Goal: Information Seeking & Learning: Learn about a topic

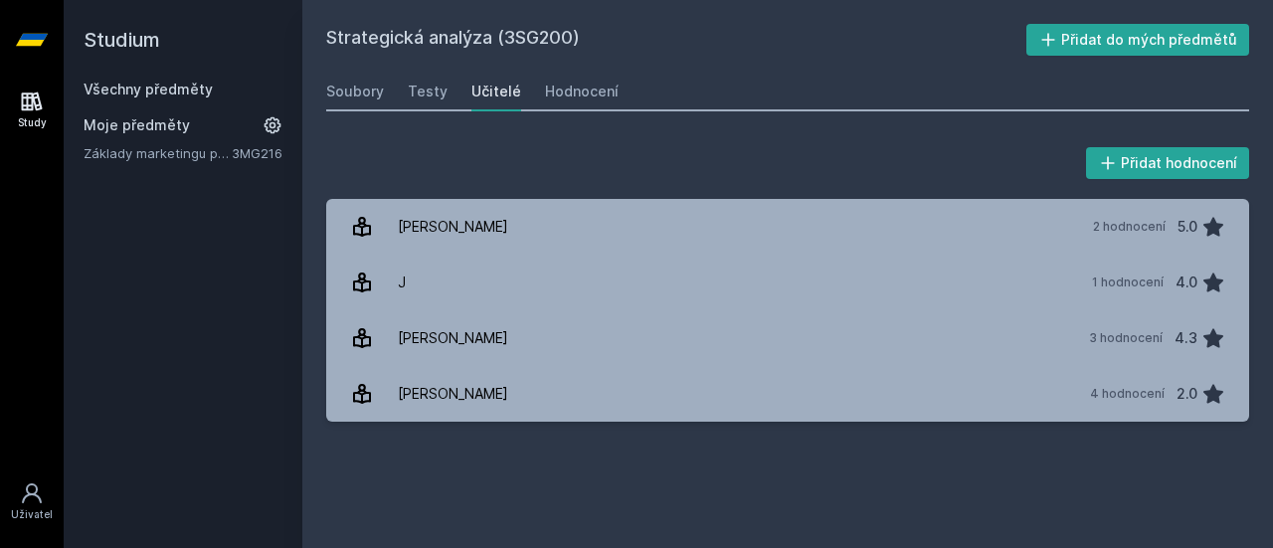
drag, startPoint x: 517, startPoint y: 96, endPoint x: 492, endPoint y: 90, distance: 25.6
click at [492, 90] on div "Soubory Testy Učitelé Hodnocení" at bounding box center [787, 92] width 923 height 40
click at [492, 90] on div "Učitelé" at bounding box center [496, 92] width 50 height 20
click at [141, 87] on link "Všechny předměty" at bounding box center [148, 89] width 129 height 17
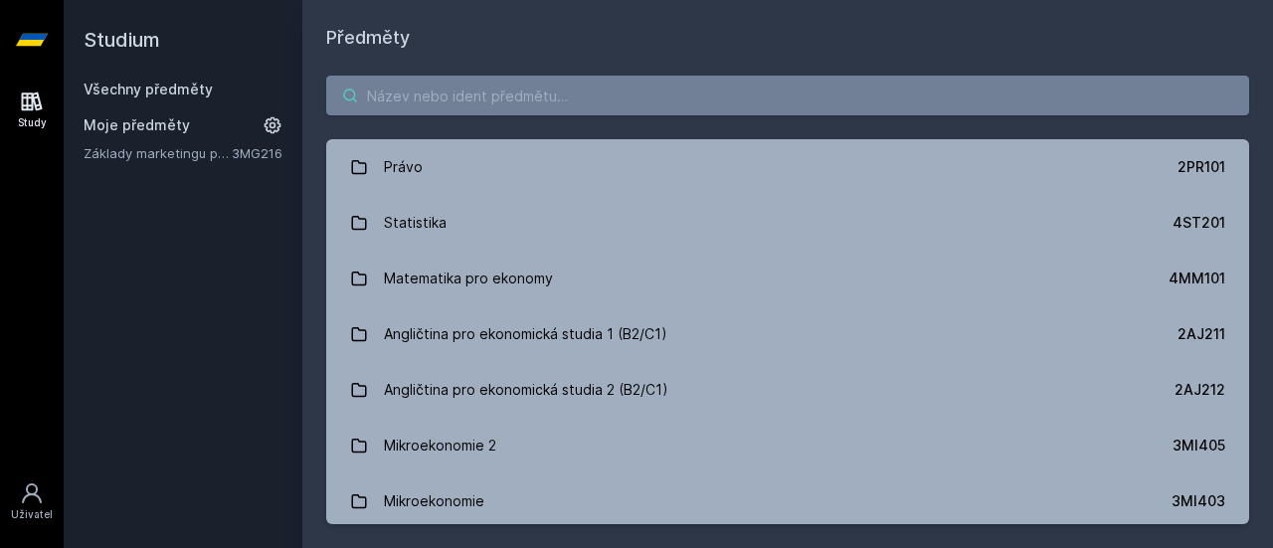
click at [436, 102] on input "search" at bounding box center [787, 96] width 923 height 40
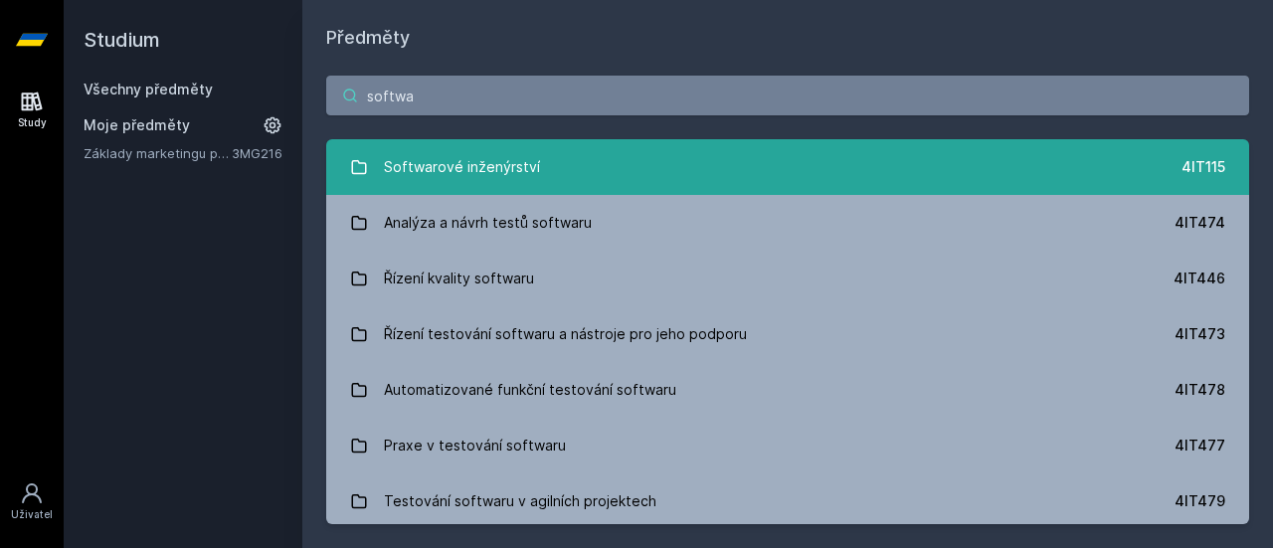
type input "softwa"
click at [519, 164] on div "Softwarové inženýrství" at bounding box center [462, 167] width 156 height 40
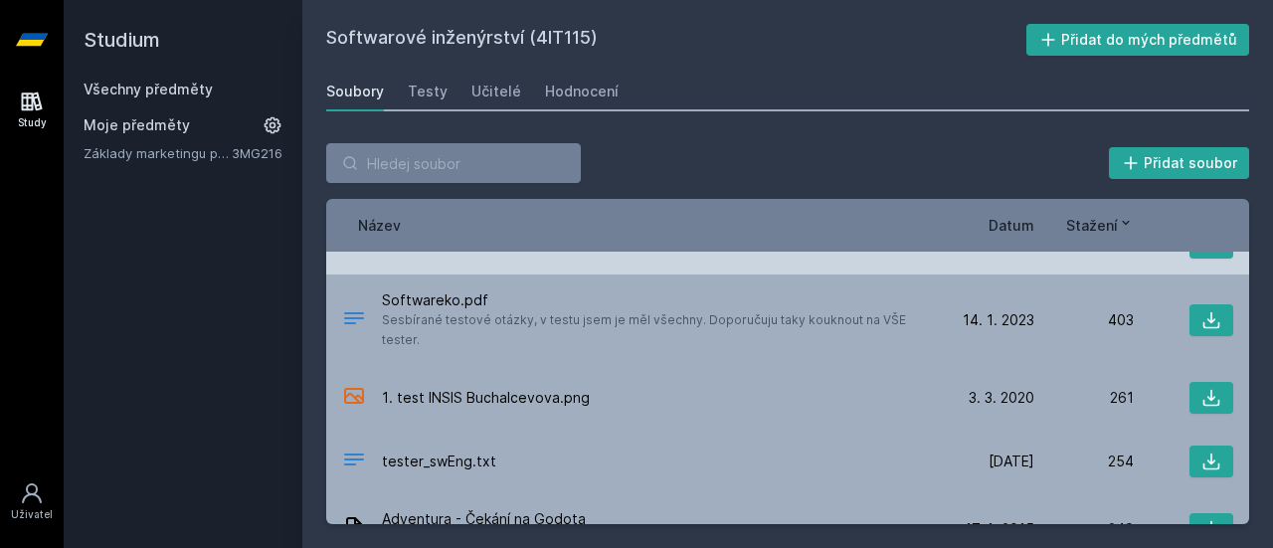
scroll to position [49, 0]
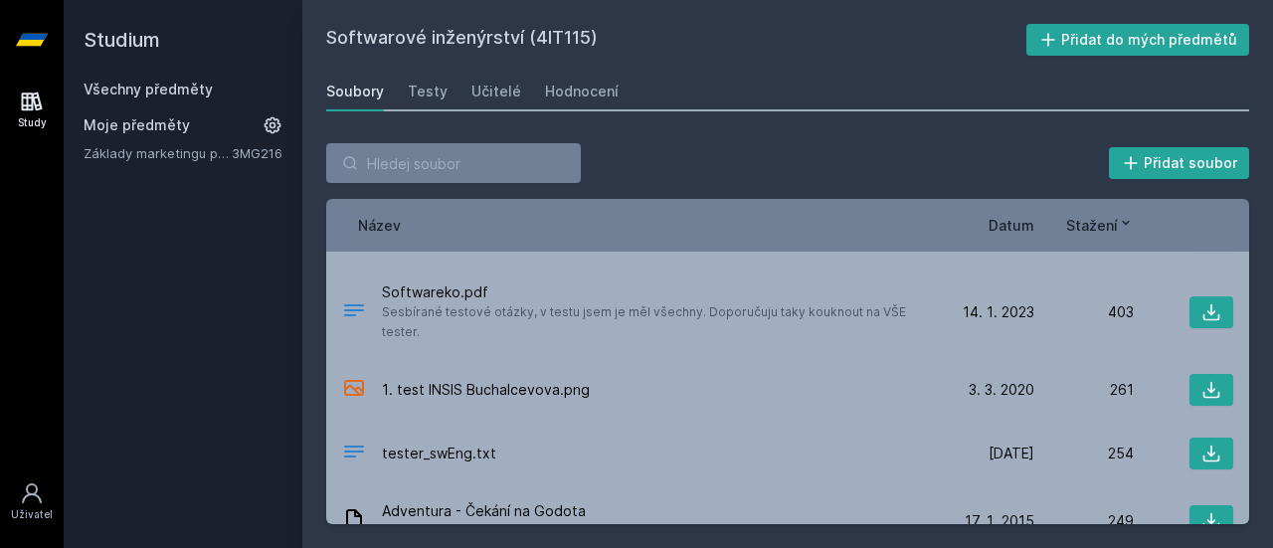
click at [457, 92] on div "Soubory Testy Učitelé Hodnocení" at bounding box center [787, 92] width 923 height 40
click at [471, 92] on div "Učitelé" at bounding box center [496, 92] width 50 height 20
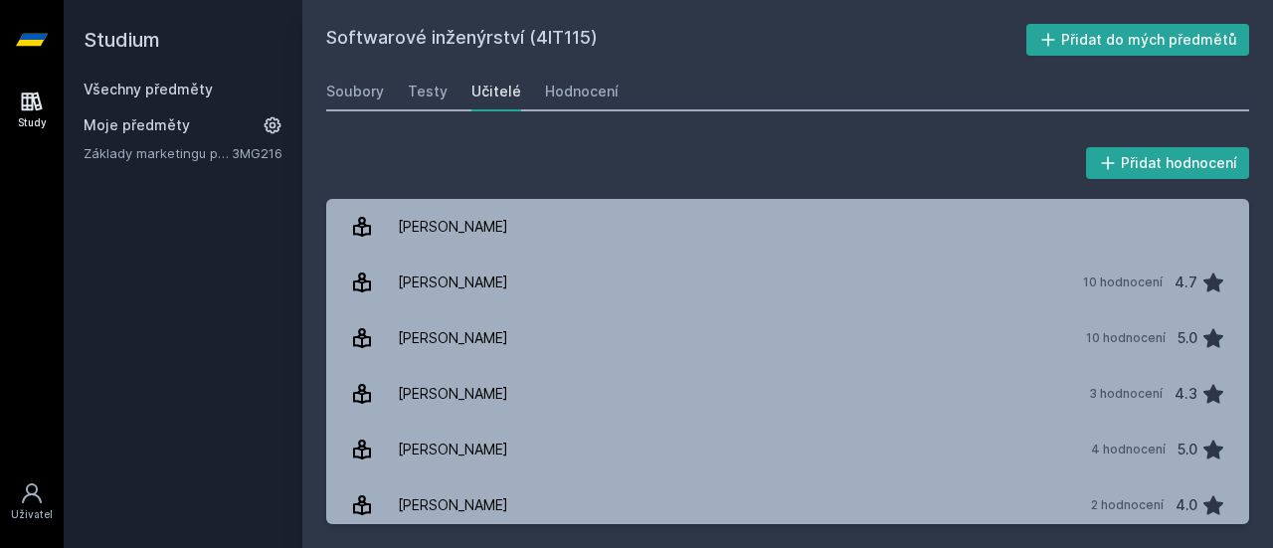
click at [146, 88] on link "Všechny předměty" at bounding box center [148, 89] width 129 height 17
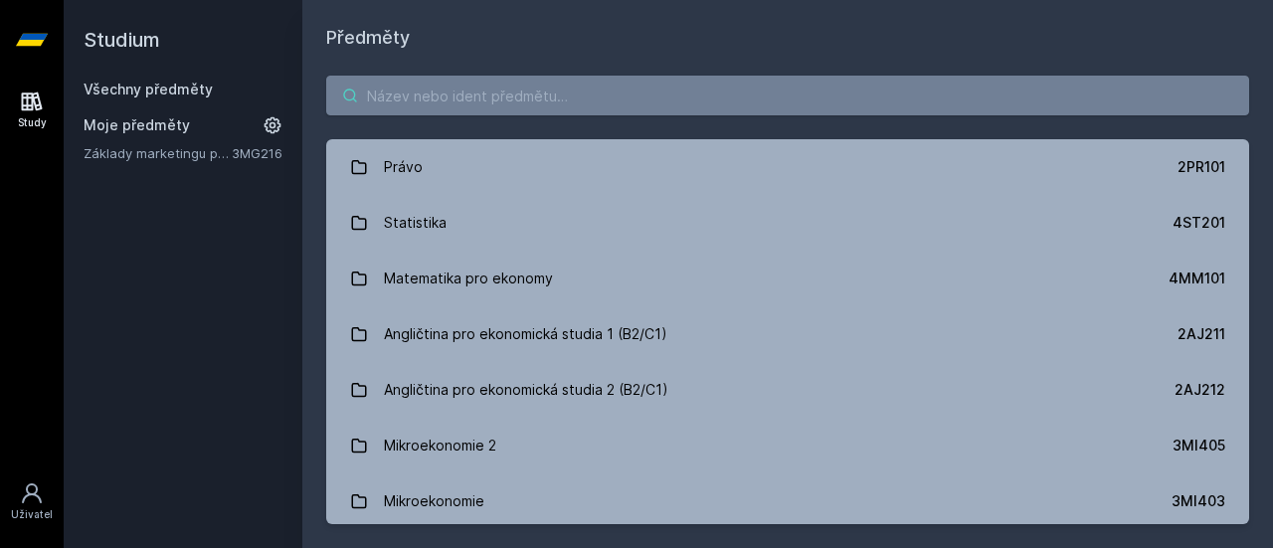
click at [437, 102] on input "search" at bounding box center [787, 96] width 923 height 40
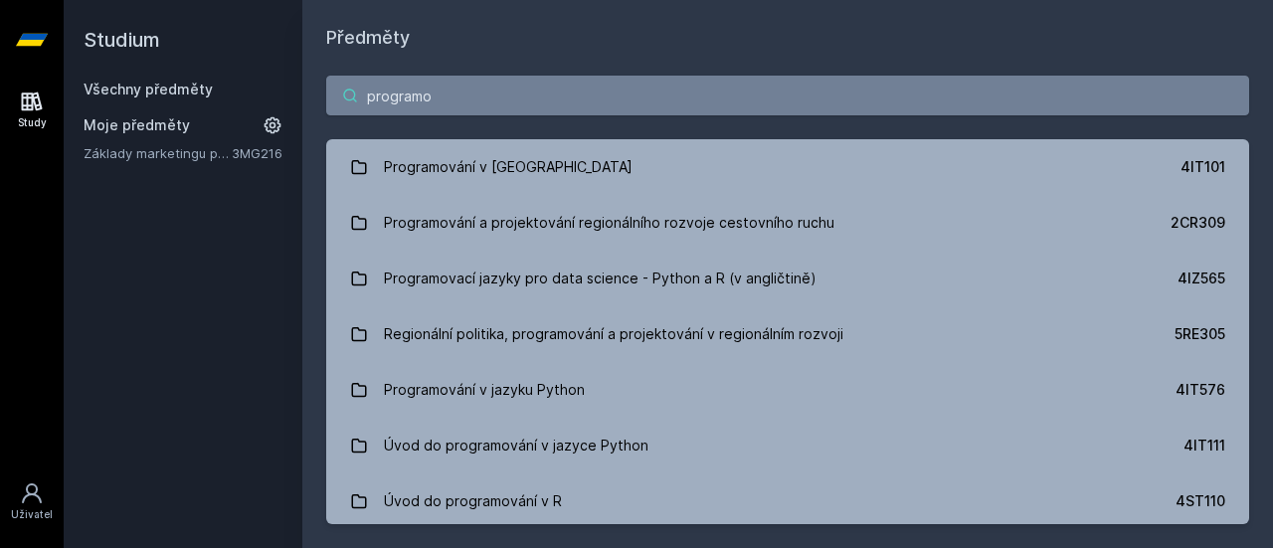
type input "programo"
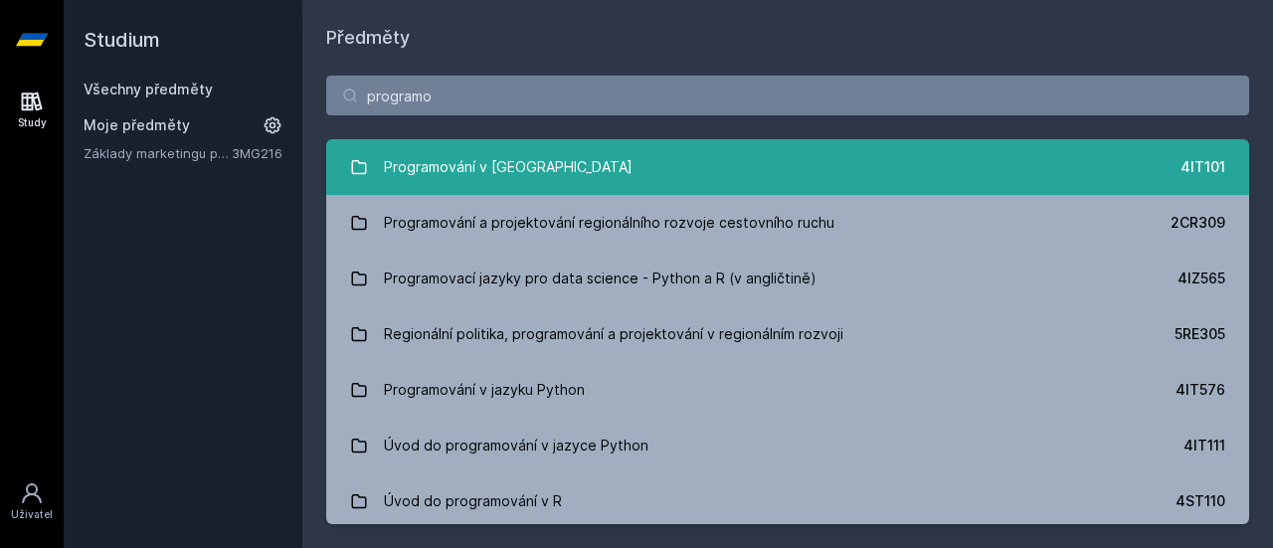
click at [533, 188] on link "Programování v Javě 4IT101" at bounding box center [787, 167] width 923 height 56
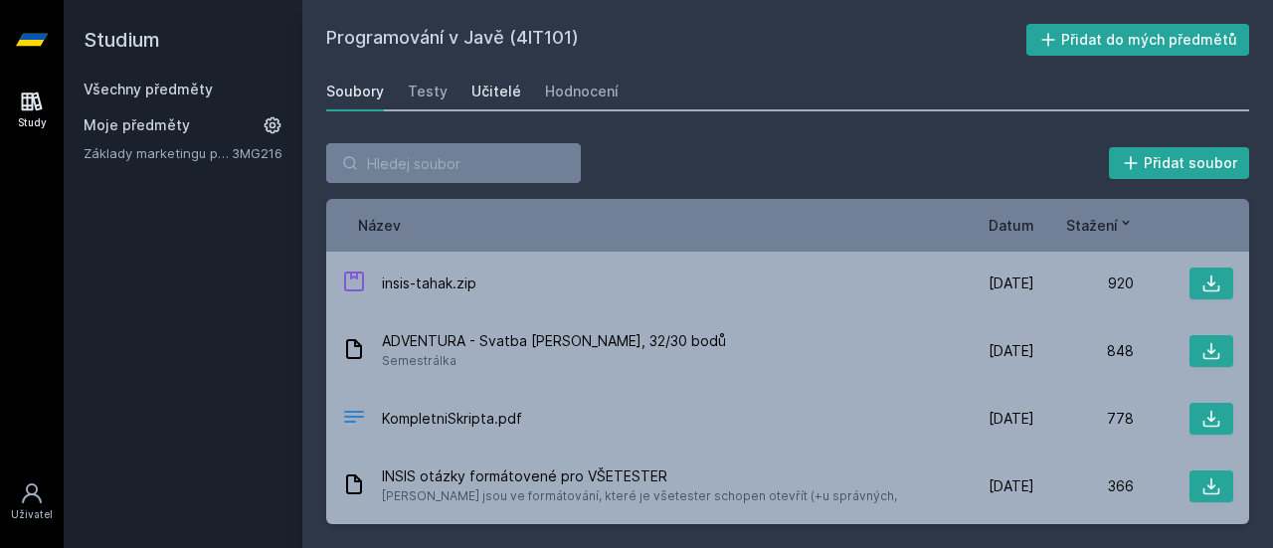
click at [485, 89] on div "Učitelé" at bounding box center [496, 92] width 50 height 20
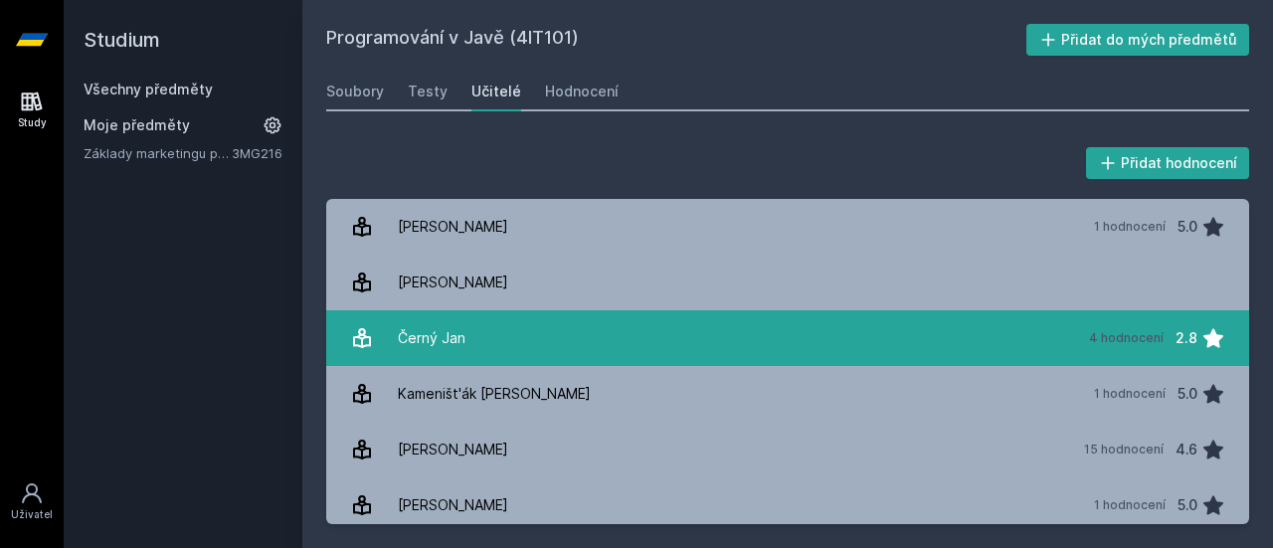
click at [609, 335] on link "Černý [DATE] hodnocení 2.8" at bounding box center [787, 338] width 923 height 56
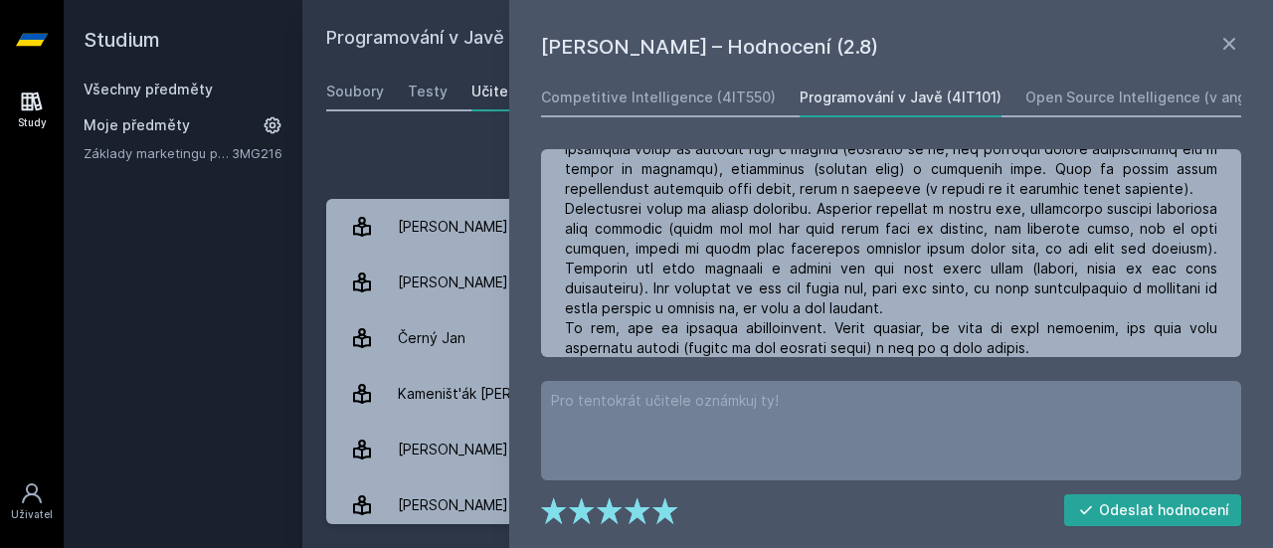
scroll to position [603, 0]
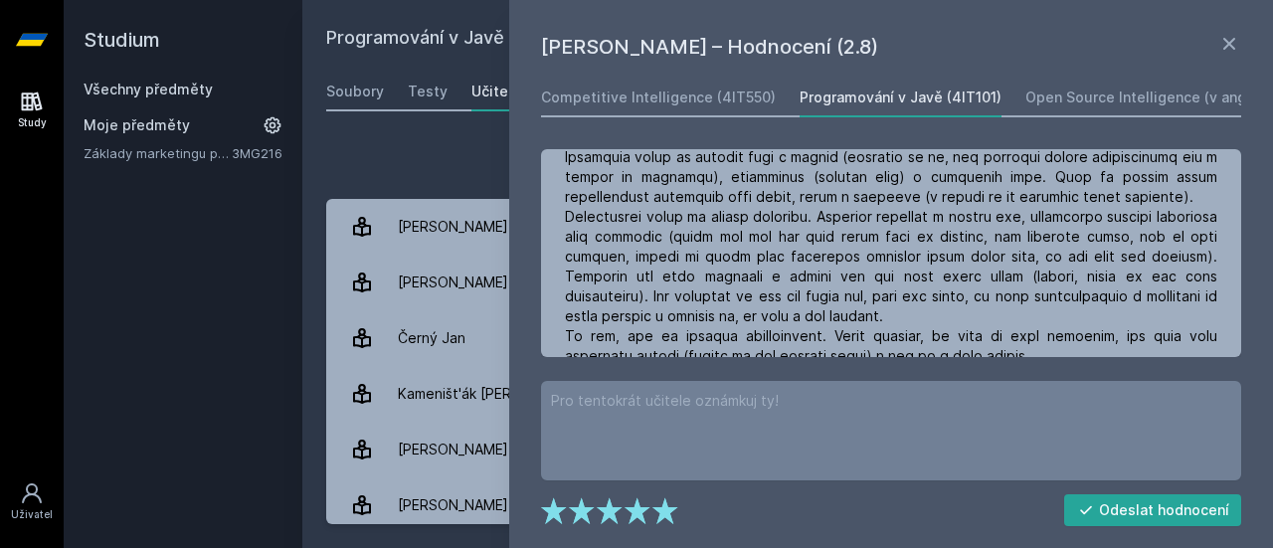
click at [441, 154] on div "Přidat hodnocení" at bounding box center [787, 163] width 923 height 40
click at [1230, 44] on icon at bounding box center [1229, 44] width 12 height 12
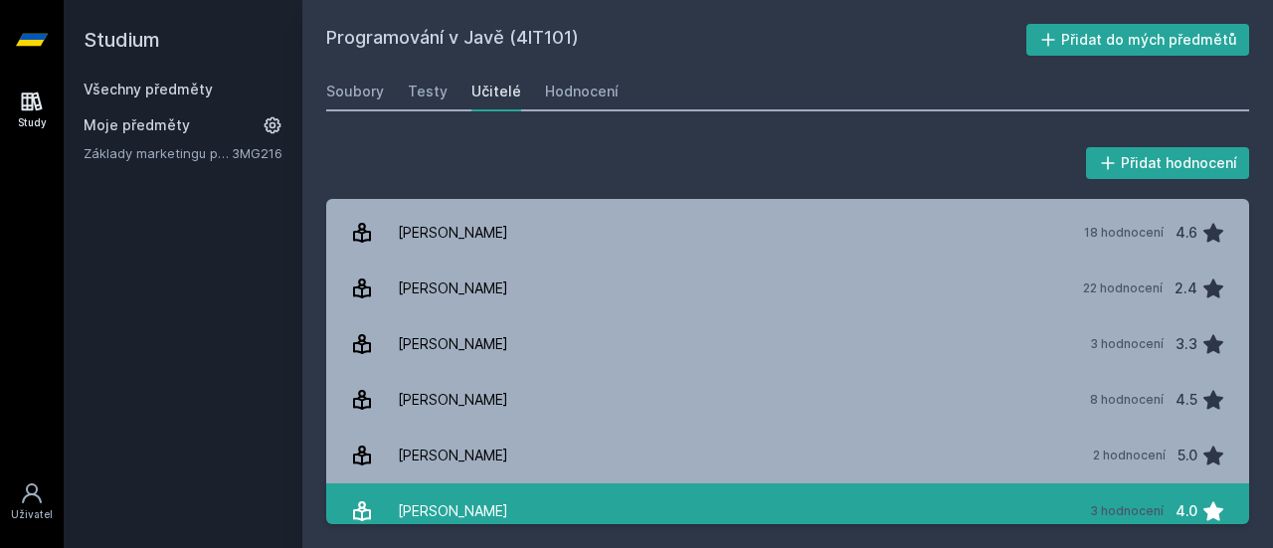
scroll to position [503, 0]
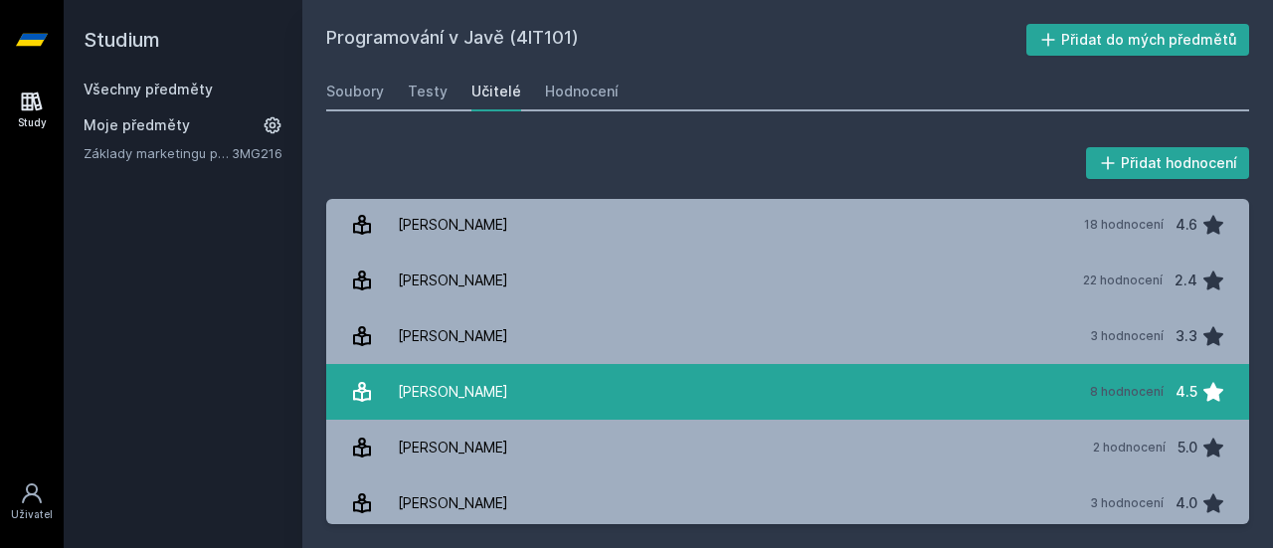
click at [537, 383] on link "[PERSON_NAME][DATE] hodnocení 4.5" at bounding box center [787, 392] width 923 height 56
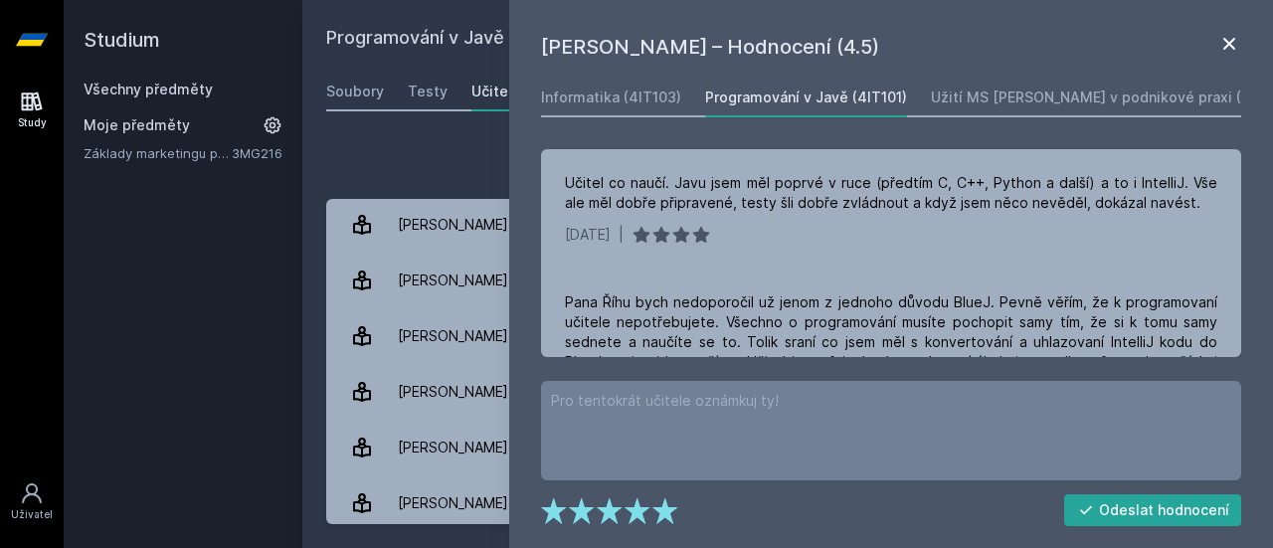
click at [1218, 42] on icon at bounding box center [1229, 44] width 24 height 24
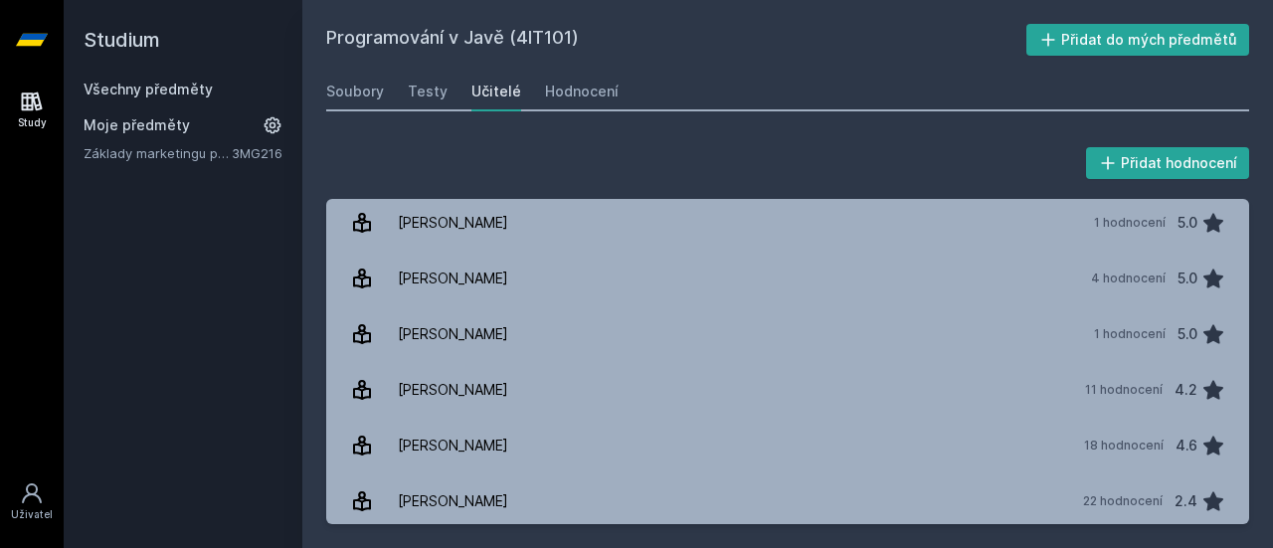
scroll to position [251, 0]
